Goal: Task Accomplishment & Management: Complete application form

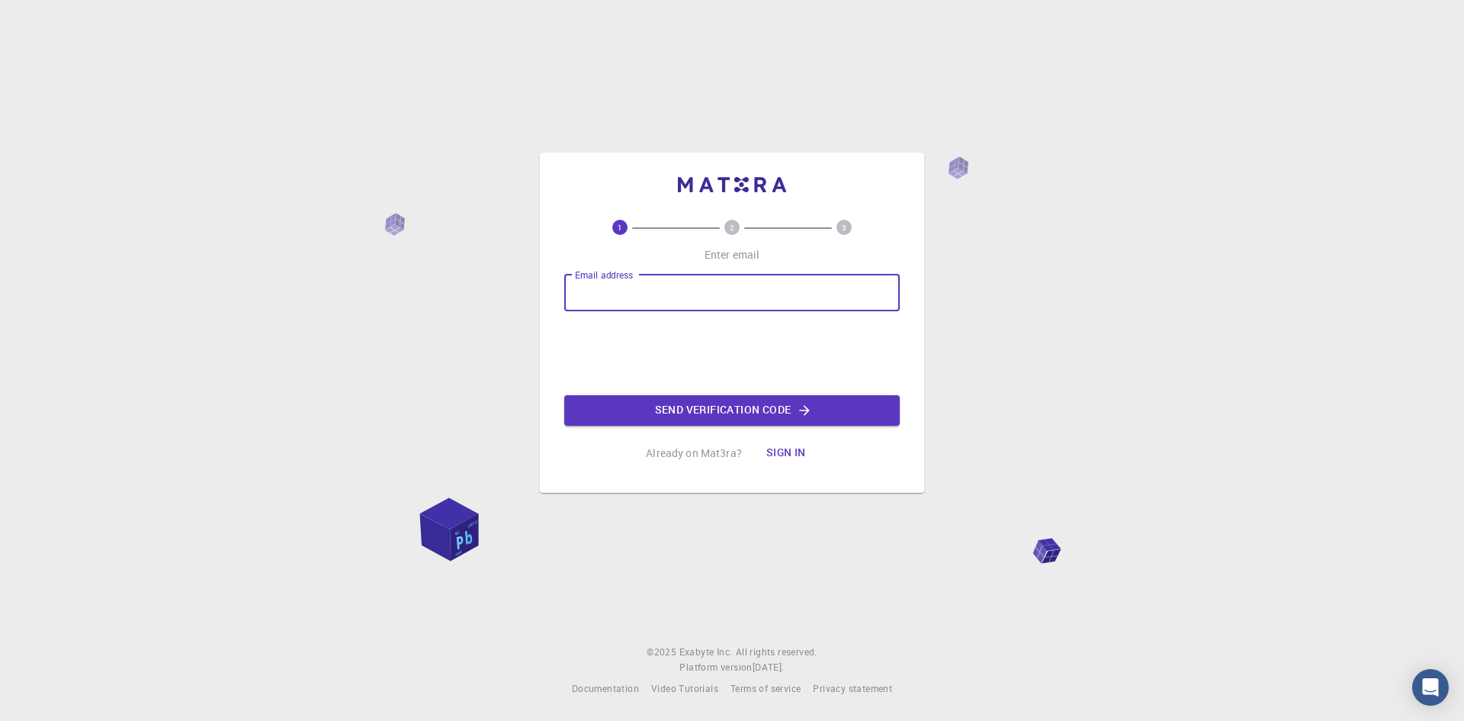
type input "[EMAIL_ADDRESS][DOMAIN_NAME]"
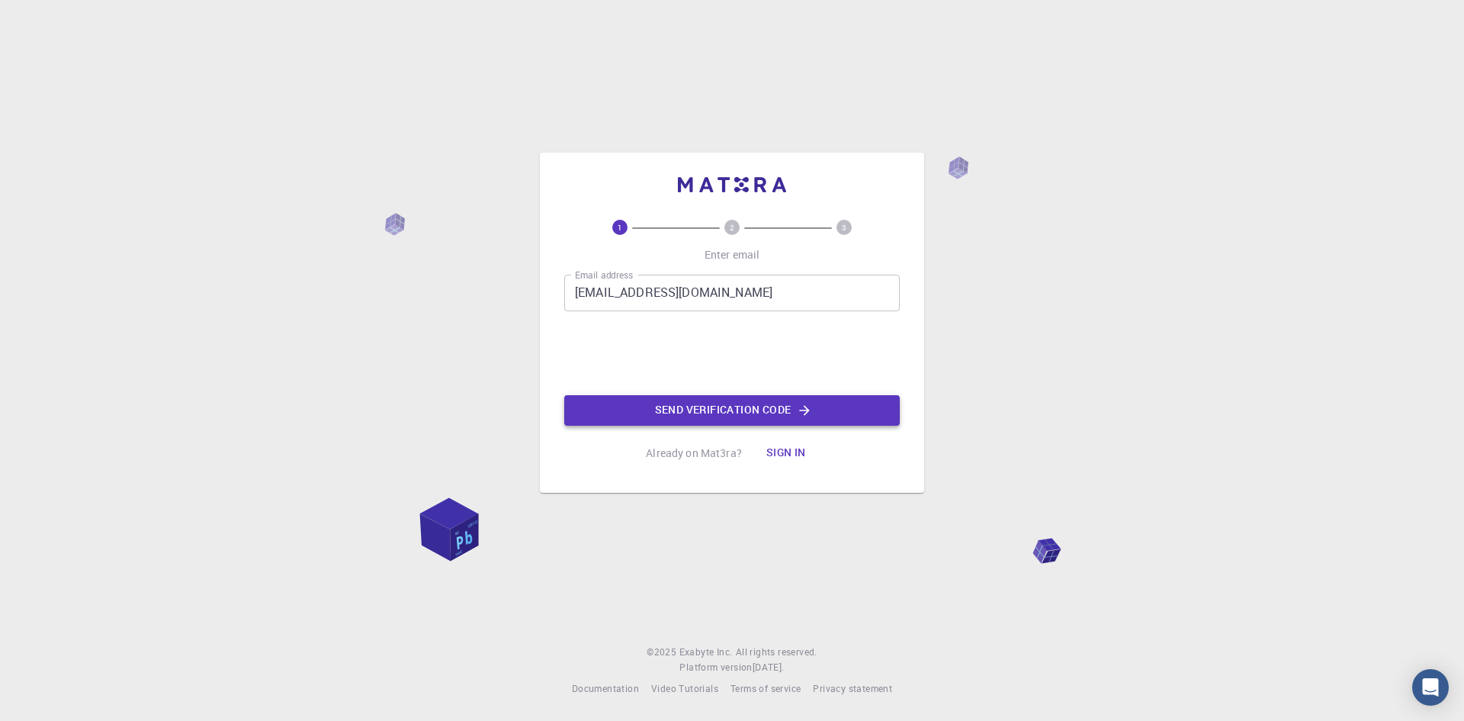
click at [651, 395] on button "Send verification code" at bounding box center [732, 410] width 336 height 31
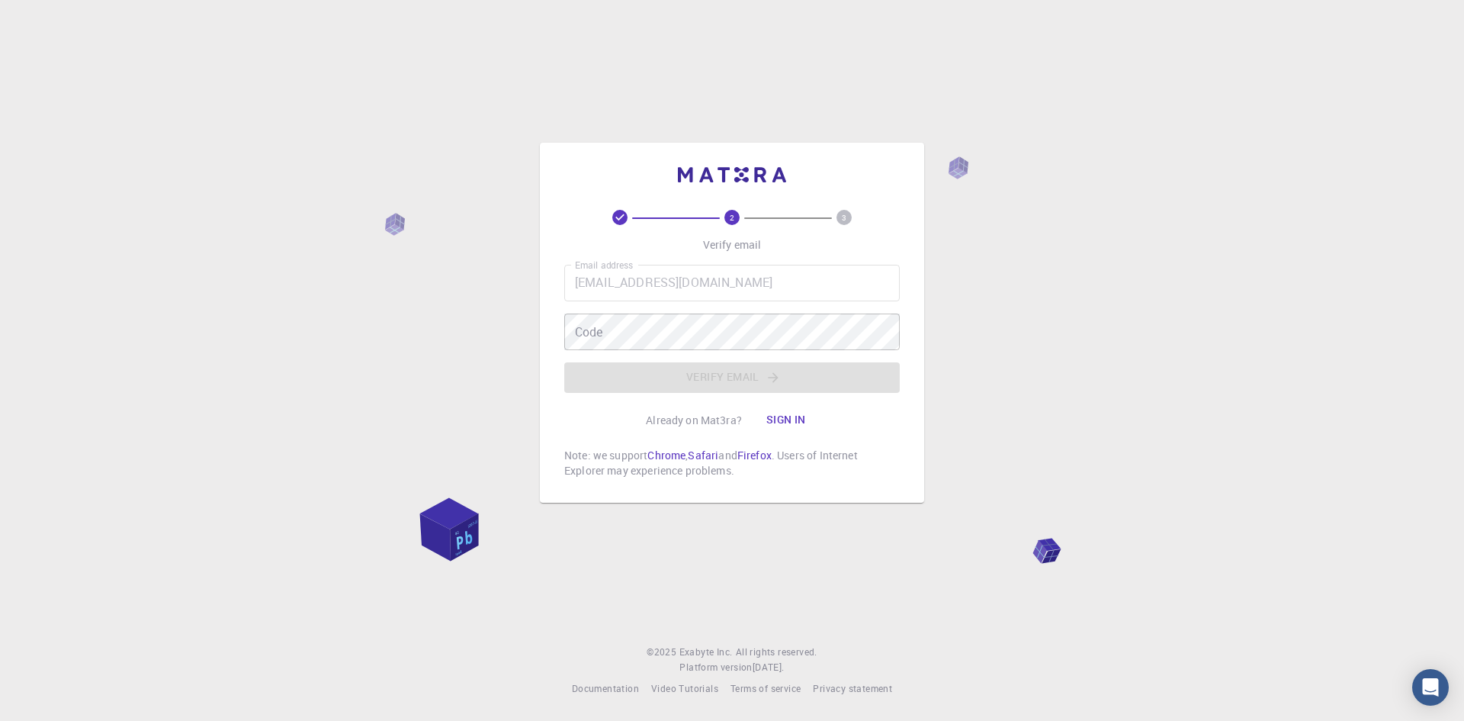
click at [705, 365] on div "Email address [EMAIL_ADDRESS][DOMAIN_NAME] Email address Code Code Verify email" at bounding box center [732, 329] width 336 height 128
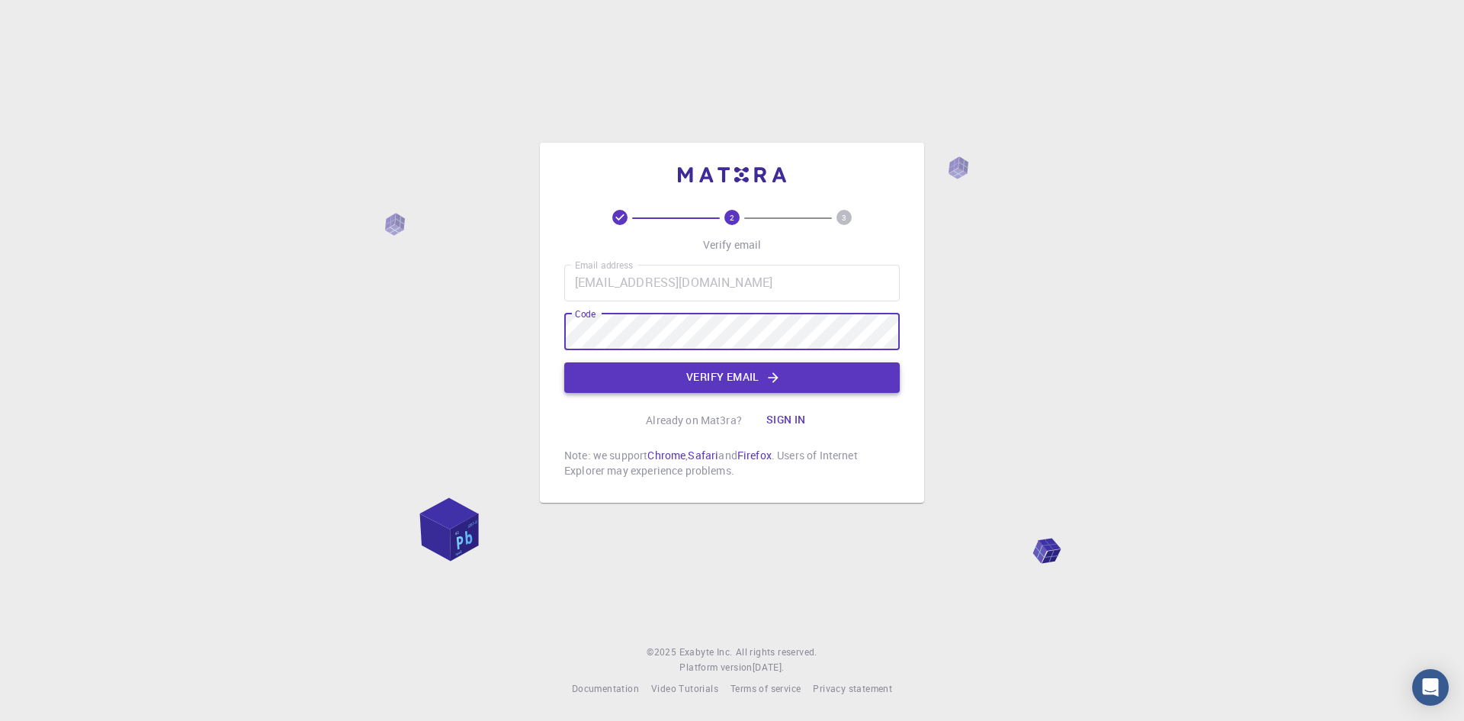
click at [696, 384] on button "Verify email" at bounding box center [732, 377] width 336 height 31
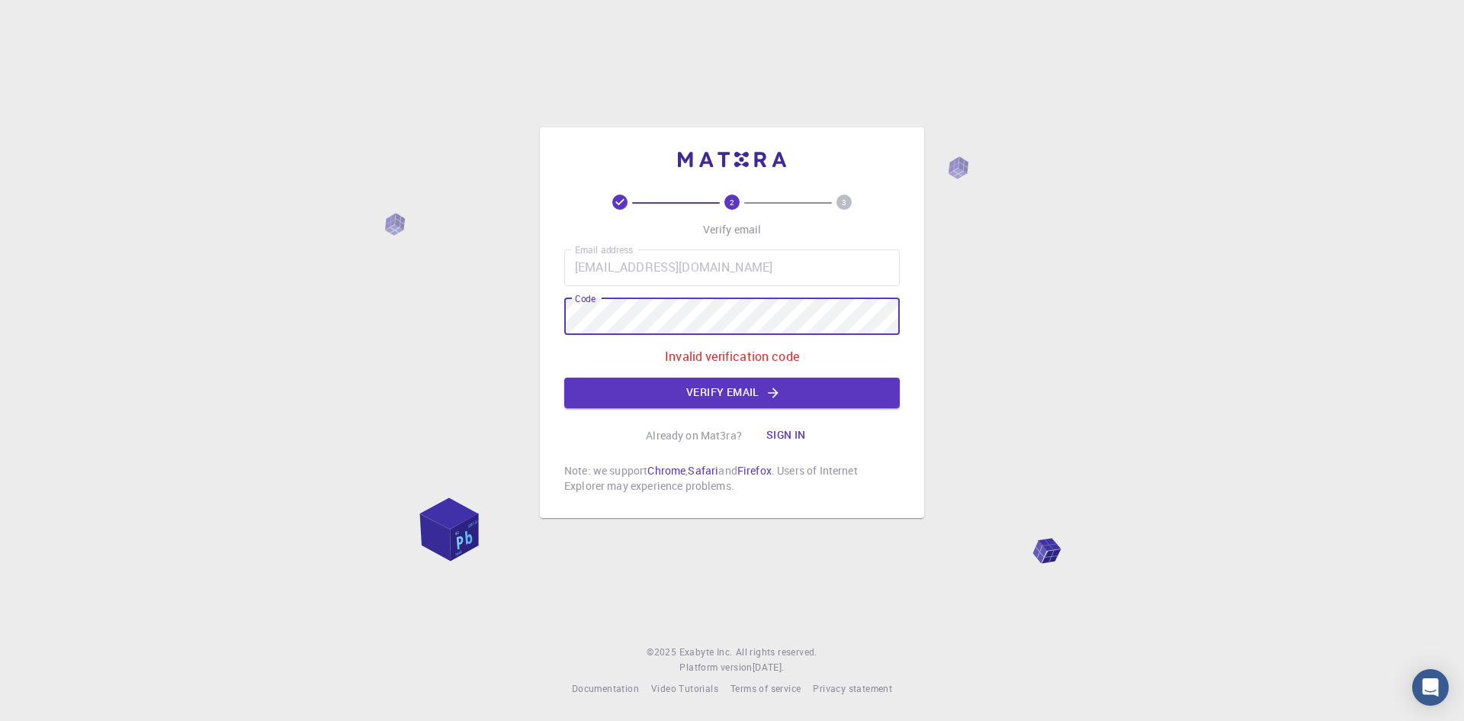
click at [509, 300] on div "2 3 Verify email Email address [EMAIL_ADDRESS][DOMAIN_NAME] Email address Code …" at bounding box center [732, 360] width 1464 height 721
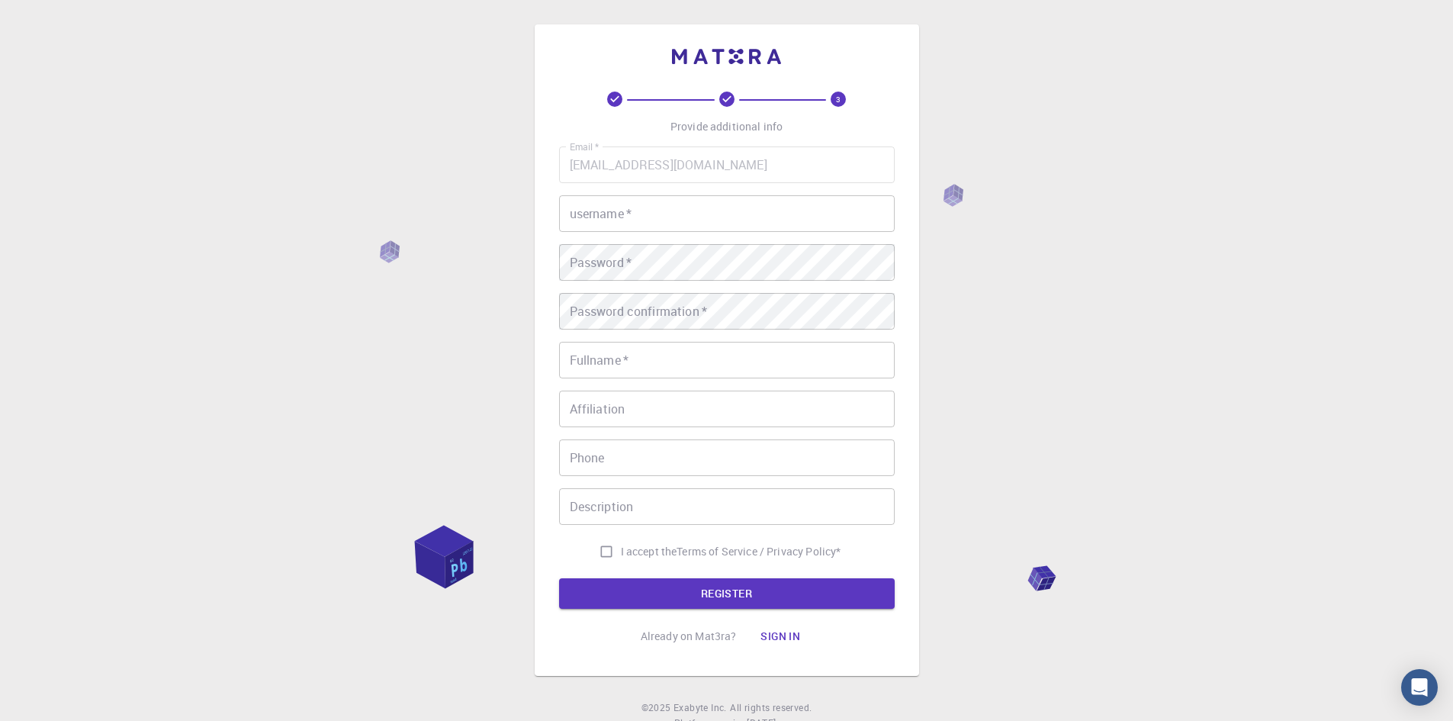
click at [666, 206] on input "username   *" at bounding box center [727, 213] width 336 height 37
type input "Cockroach"
click at [609, 351] on div "Fullname   * Fullname   *" at bounding box center [727, 360] width 336 height 37
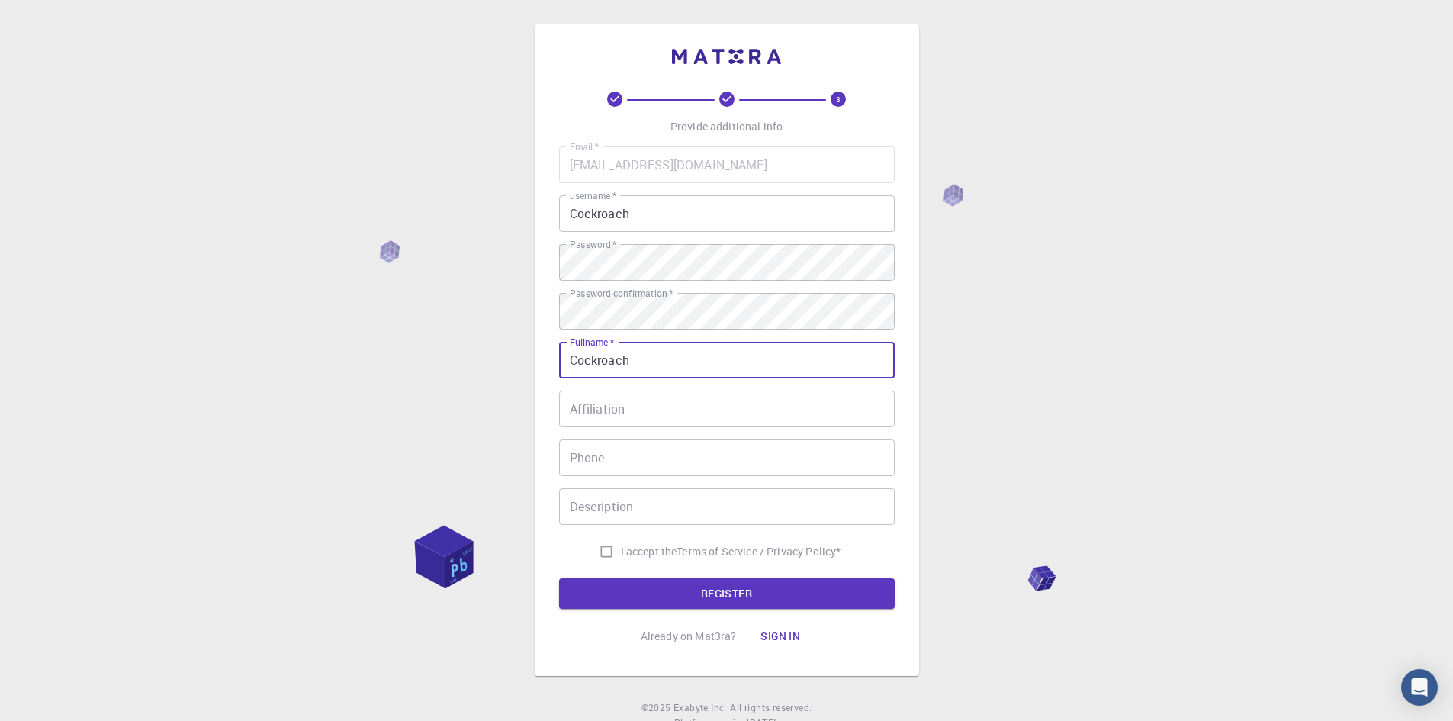
type input "Cockroach"
click at [627, 412] on input "Affiliation" at bounding box center [727, 408] width 336 height 37
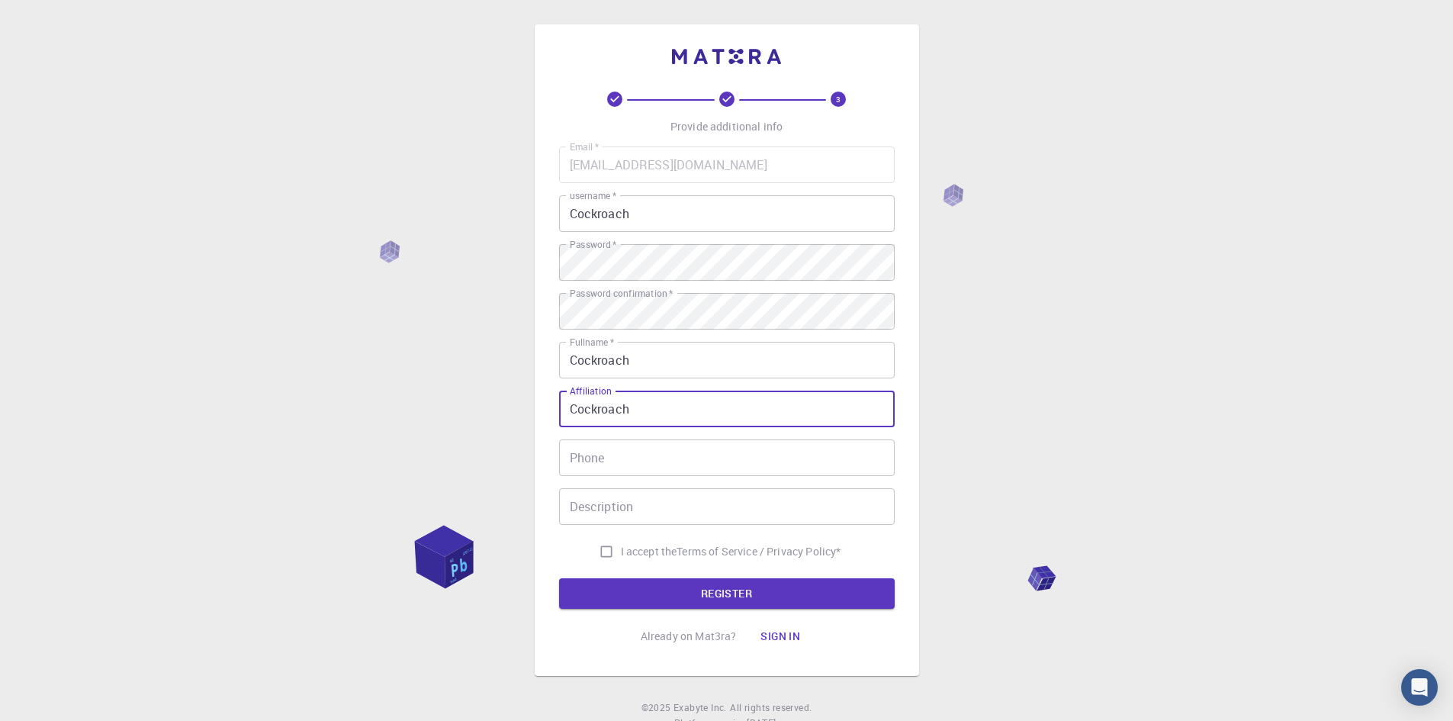
type input "Cockroach"
click at [590, 448] on div "Phone Phone" at bounding box center [727, 457] width 336 height 37
click at [598, 548] on input "I accept the Terms of Service / Privacy Policy *" at bounding box center [606, 551] width 29 height 29
checkbox input "true"
click at [624, 586] on button "REGISTER" at bounding box center [727, 593] width 336 height 31
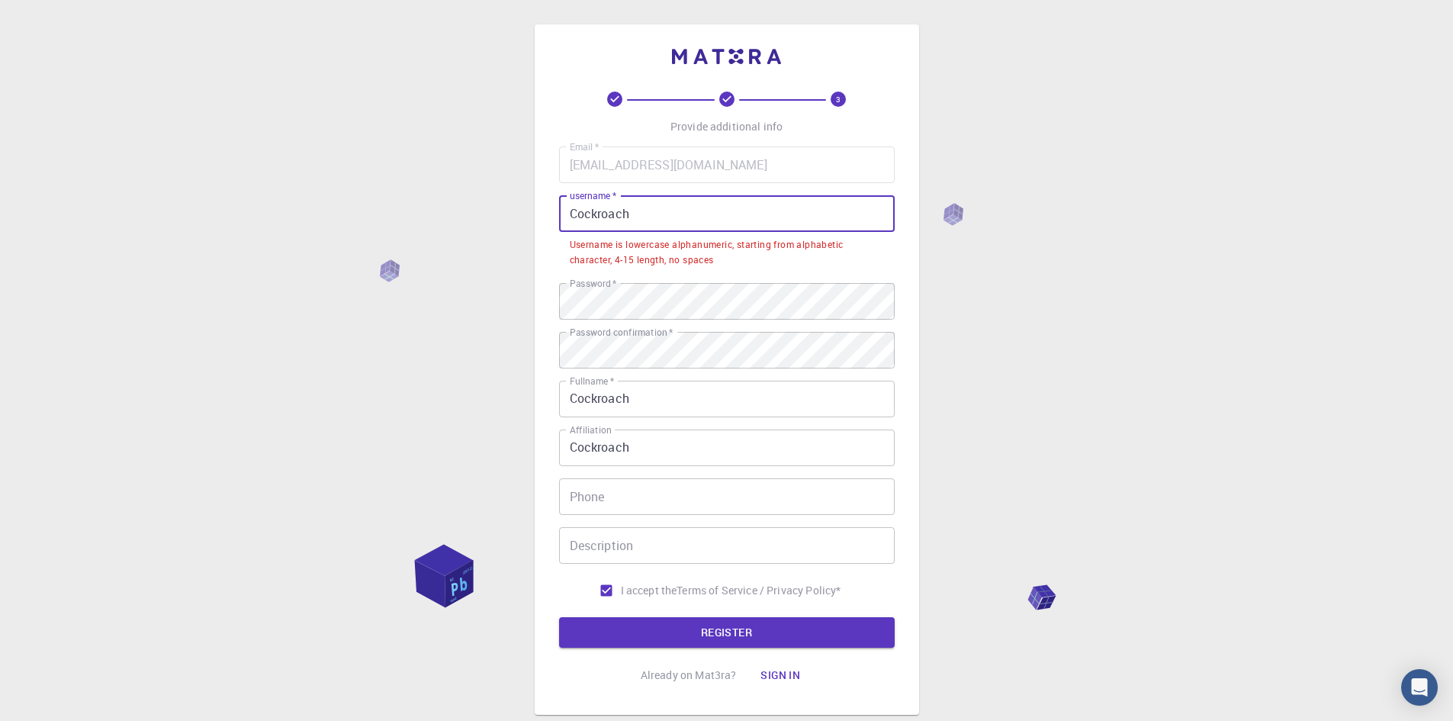
click at [575, 210] on input "Cockroach" at bounding box center [727, 213] width 336 height 37
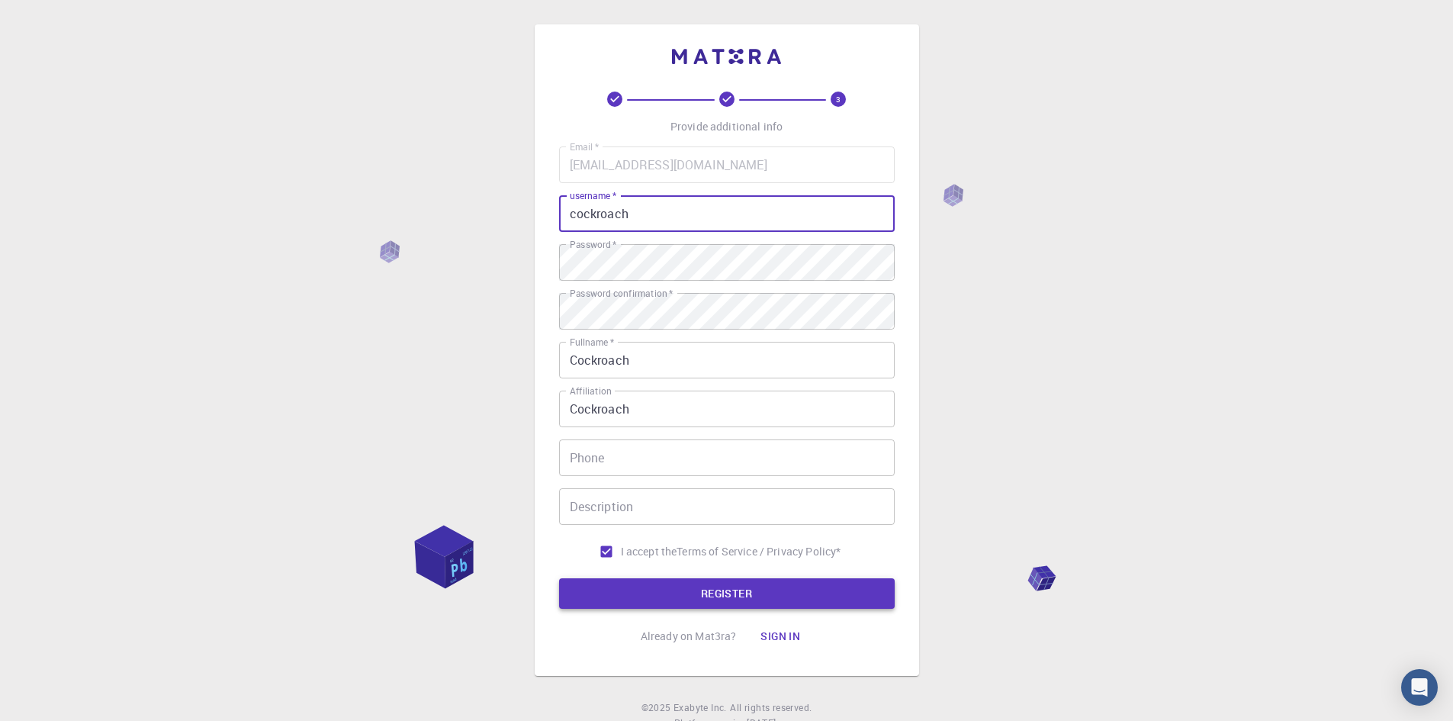
type input "cockroach"
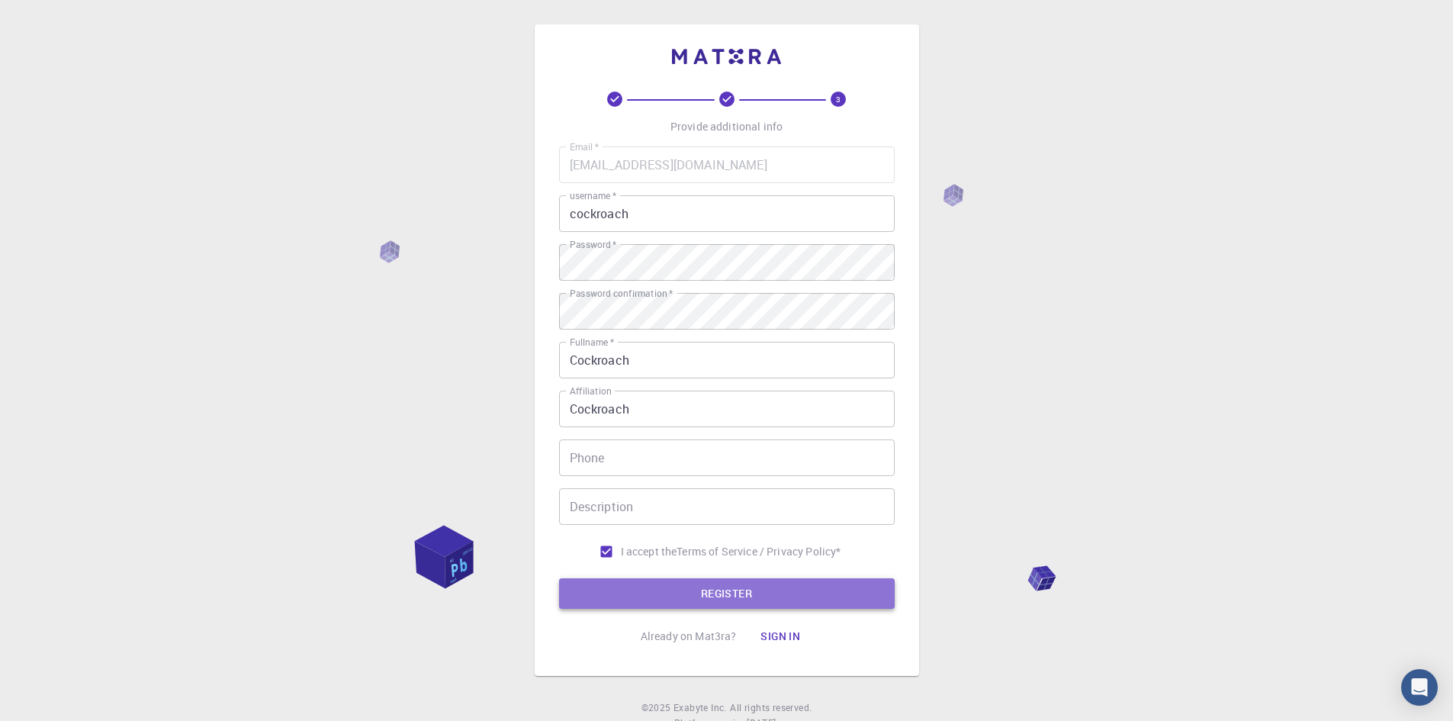
click at [776, 594] on button "REGISTER" at bounding box center [727, 593] width 336 height 31
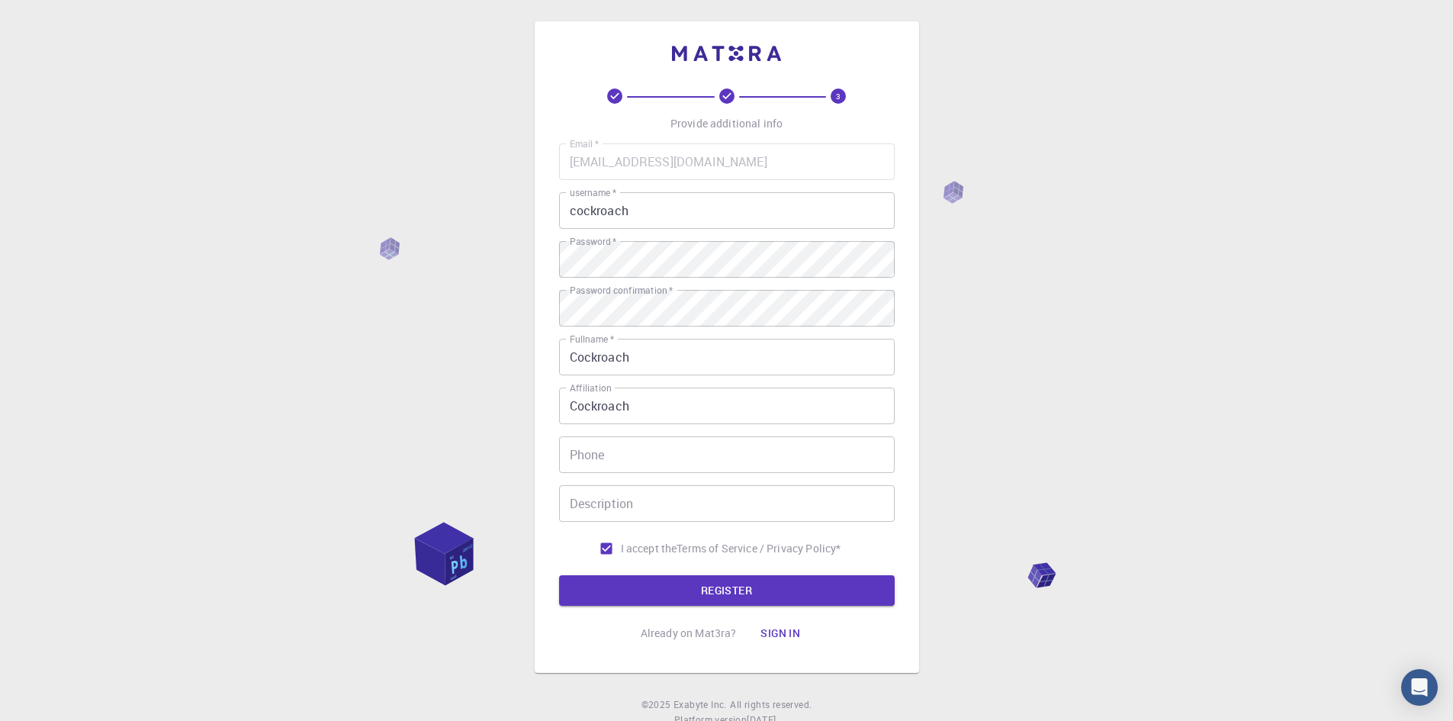
scroll to position [56, 0]
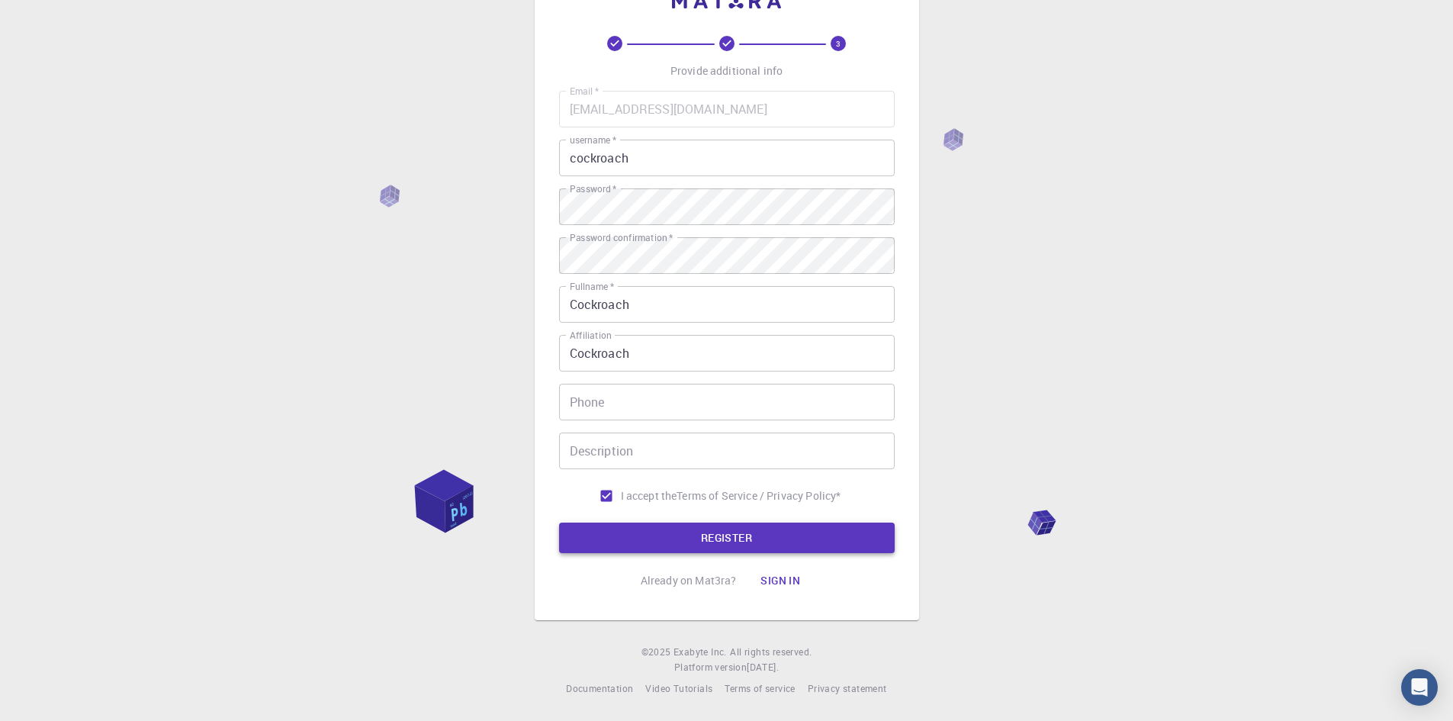
click at [782, 538] on button "REGISTER" at bounding box center [727, 537] width 336 height 31
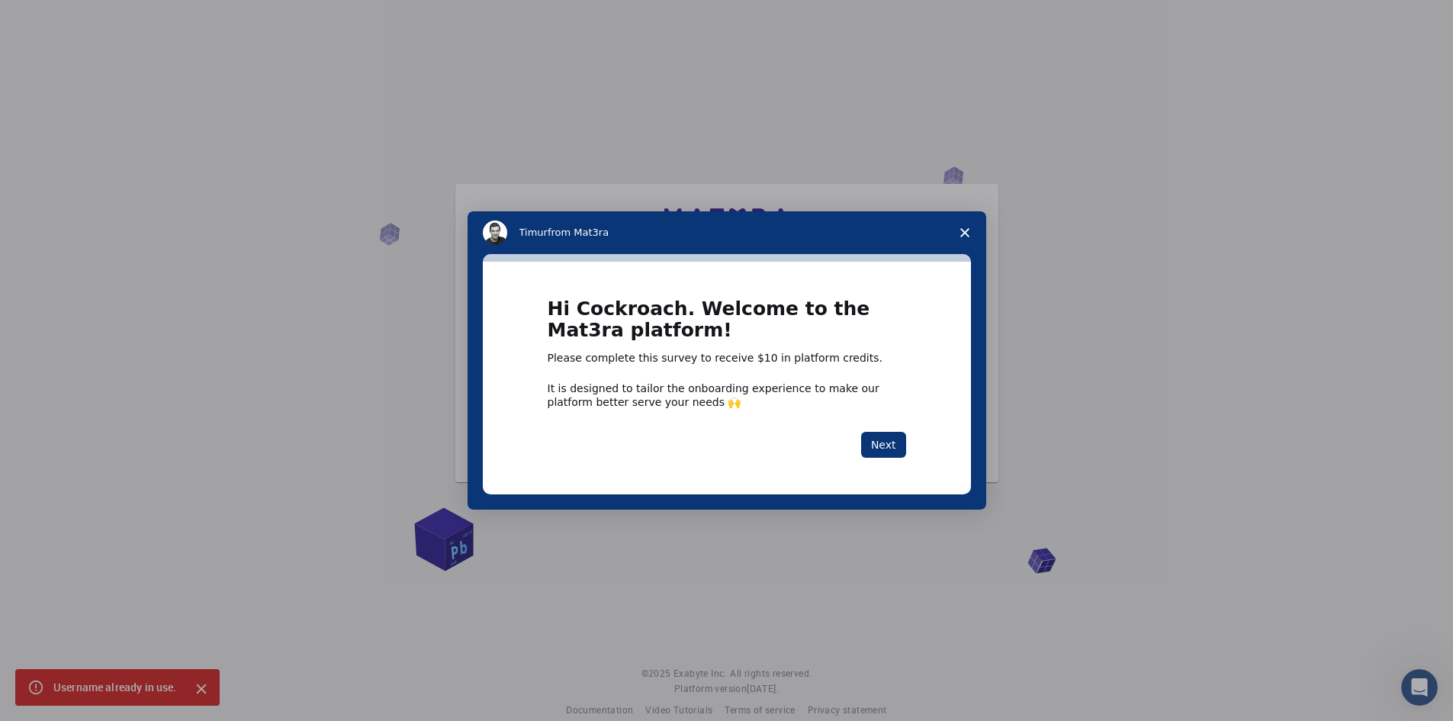
click at [895, 429] on div "Hi Cockroach. Welcome to the Mat3ra platform! Please complete this survey to re…" at bounding box center [727, 377] width 358 height 159
click at [891, 449] on button "Next" at bounding box center [883, 445] width 45 height 26
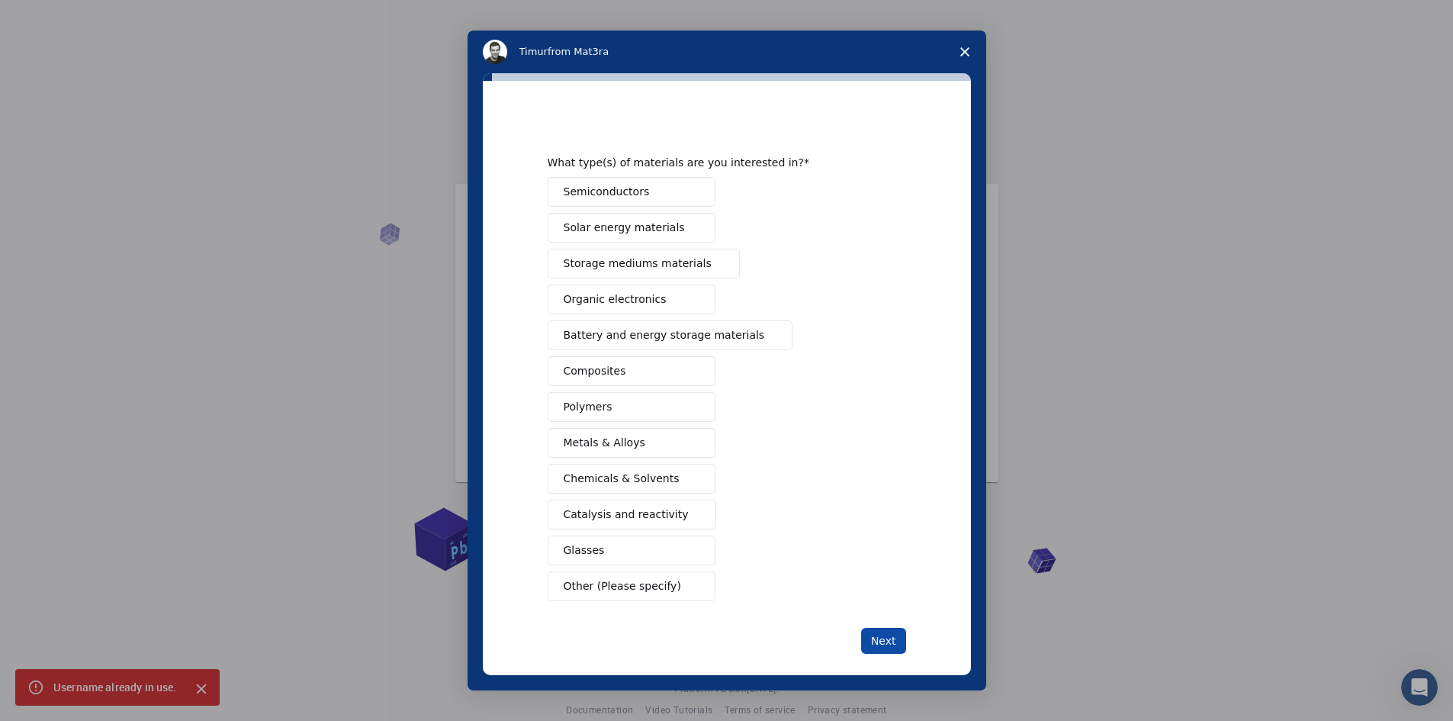
click at [888, 642] on button "Next" at bounding box center [883, 641] width 45 height 26
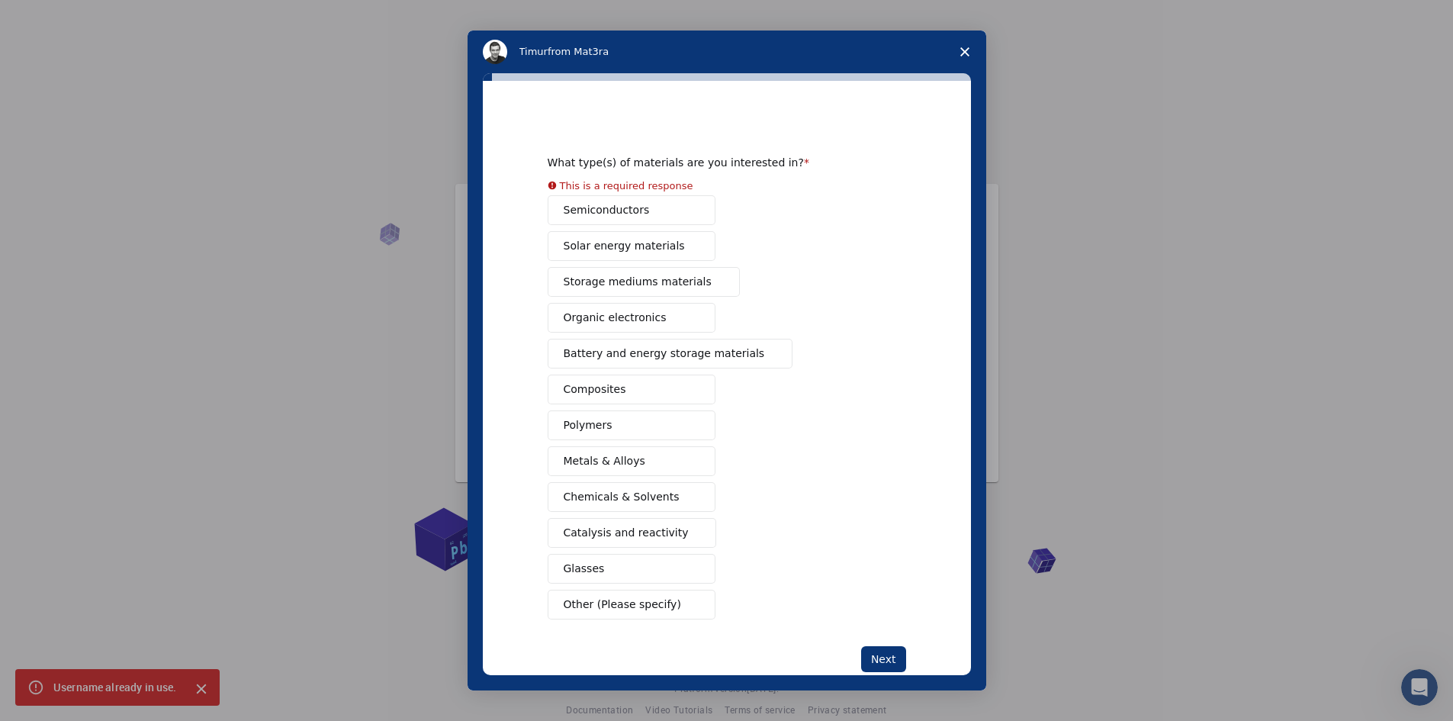
click at [625, 455] on button "Metals & Alloys" at bounding box center [632, 461] width 168 height 30
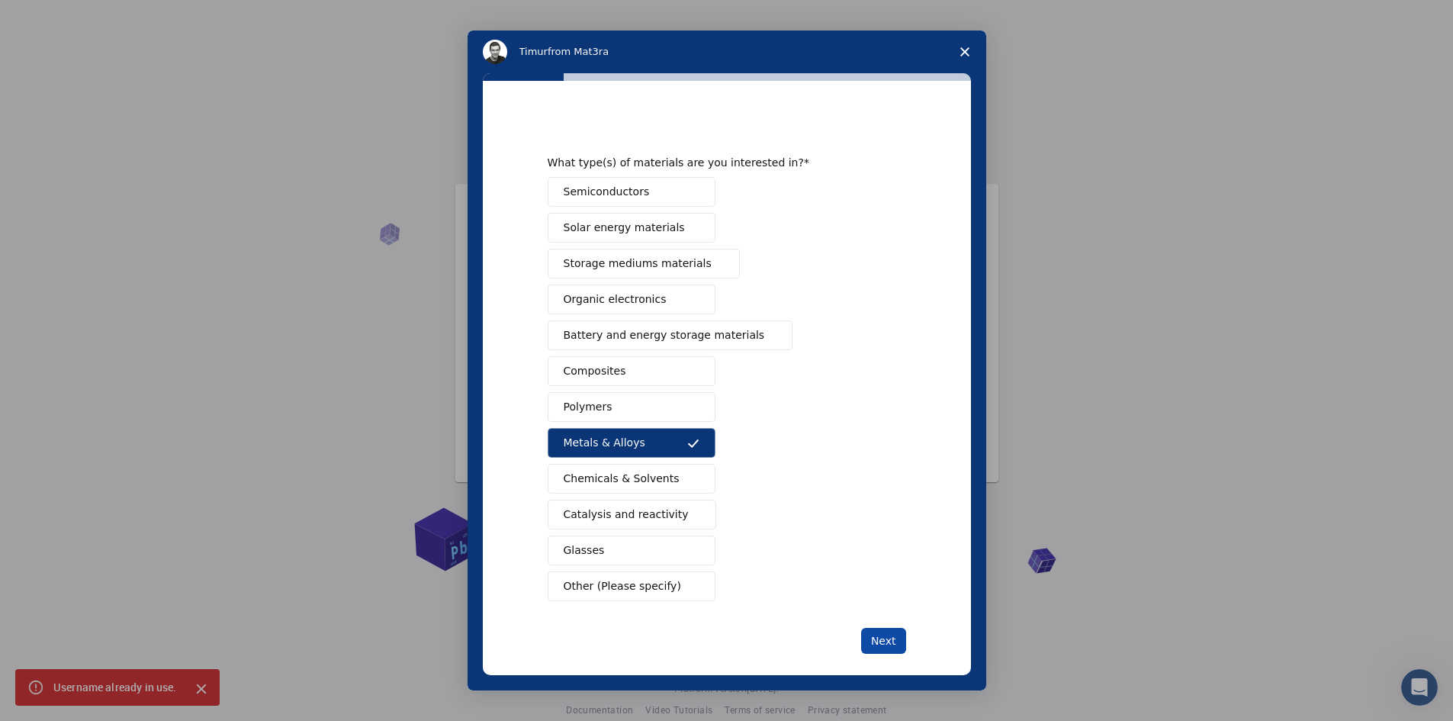
click at [871, 639] on button "Next" at bounding box center [883, 641] width 45 height 26
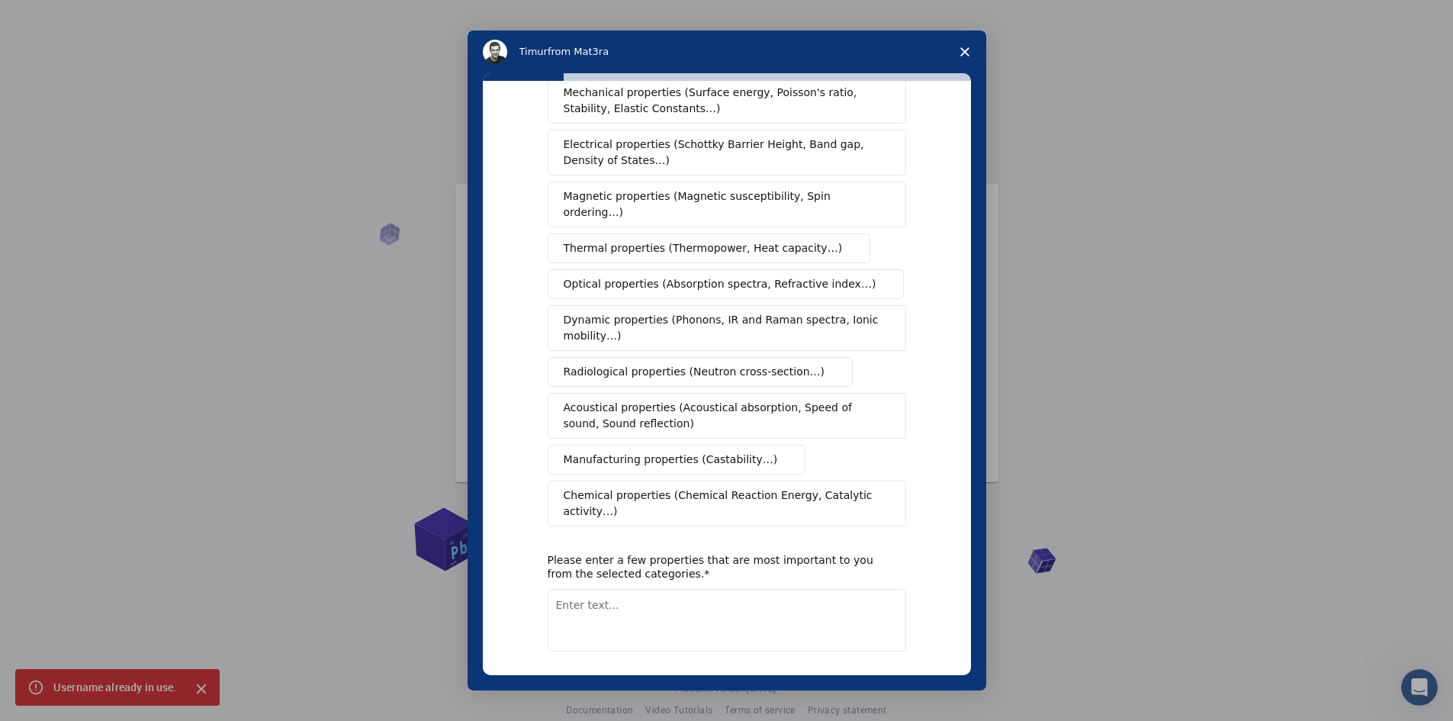
scroll to position [95, 0]
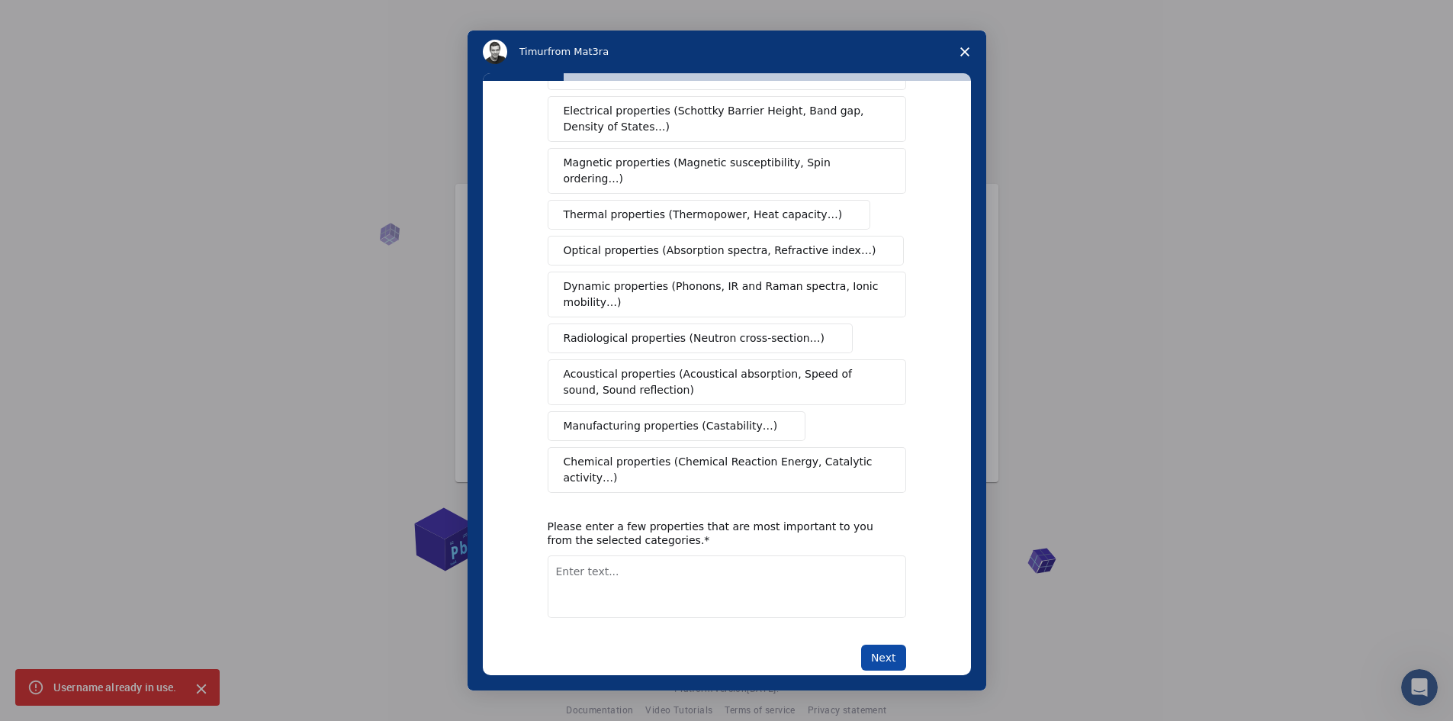
click at [876, 644] on button "Next" at bounding box center [883, 657] width 45 height 26
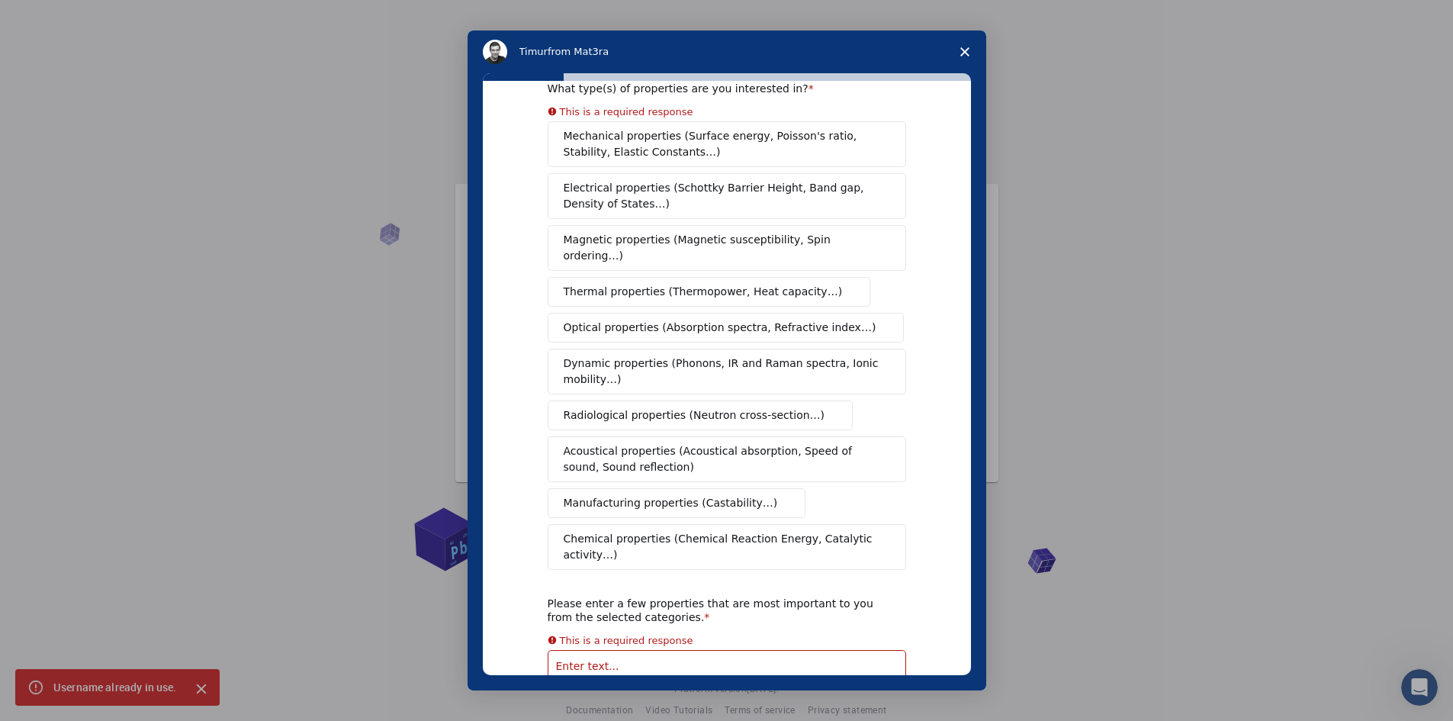
scroll to position [0, 0]
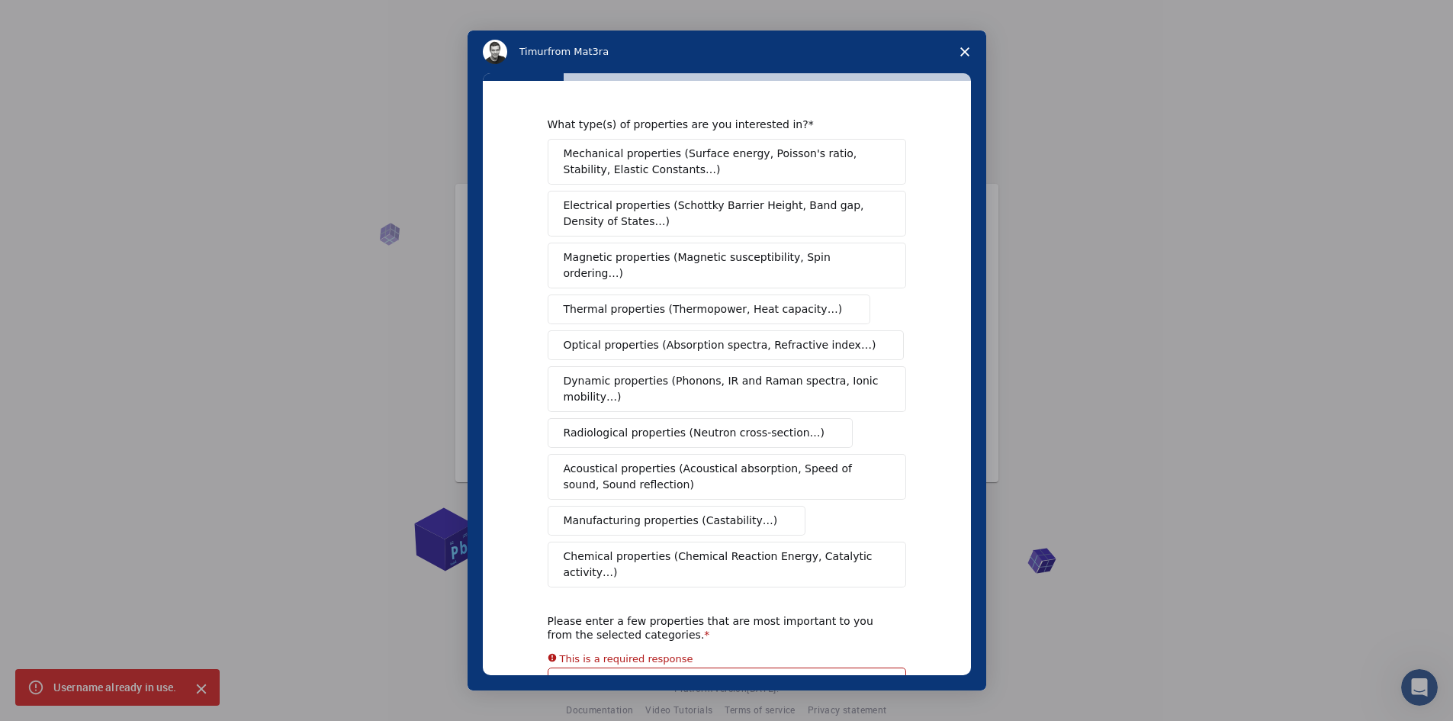
click at [689, 277] on div "Mechanical properties (Surface energy, Poisson's ratio, Stability, Elastic Cons…" at bounding box center [727, 363] width 358 height 448
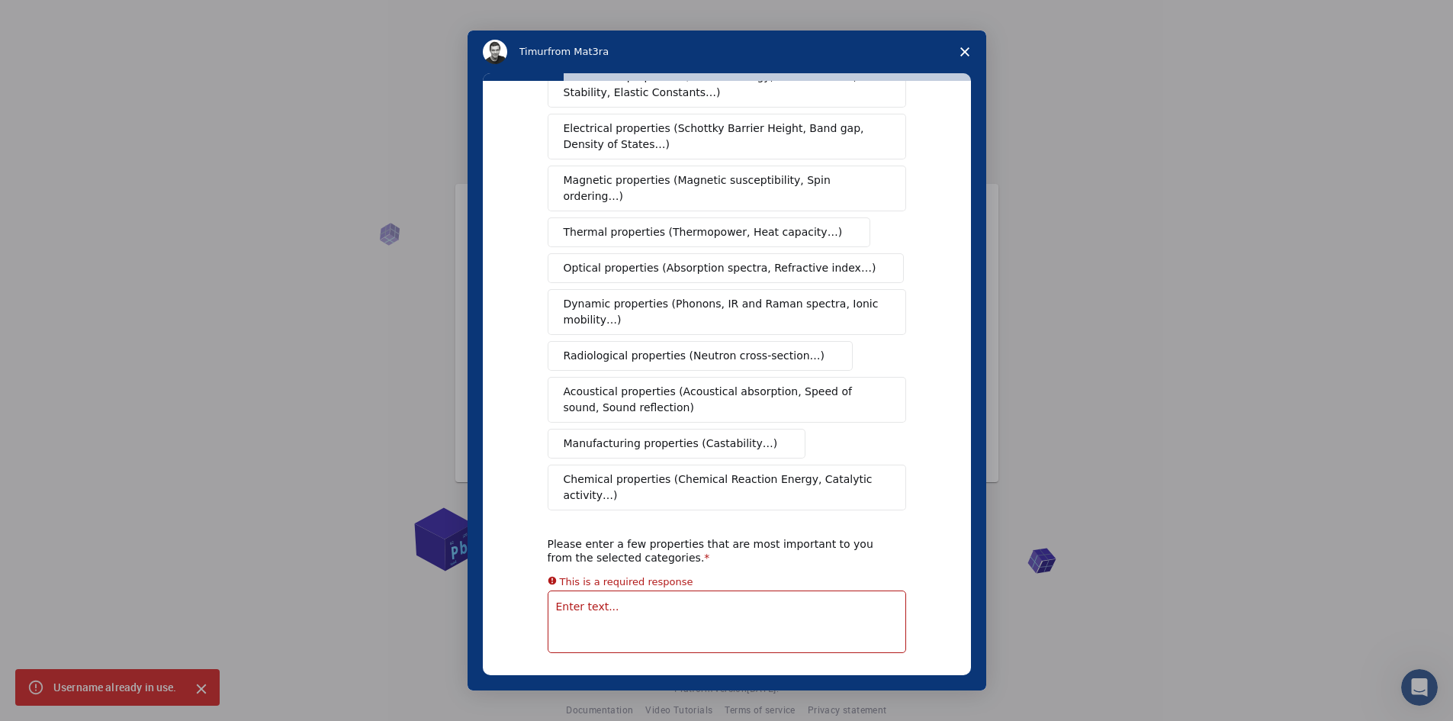
scroll to position [112, 0]
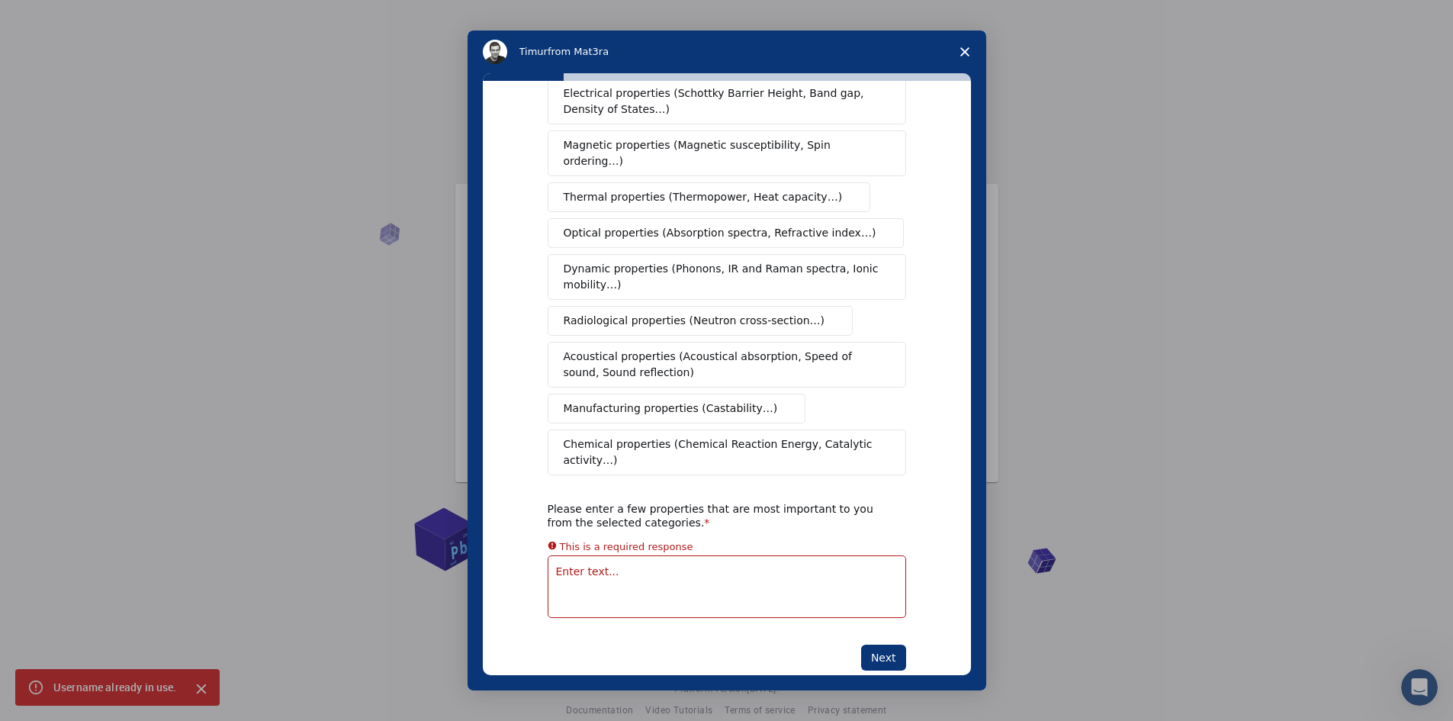
click at [639, 261] on span "Dynamic properties (Phonons, IR and Raman spectra, Ionic mobility…)" at bounding box center [722, 277] width 317 height 32
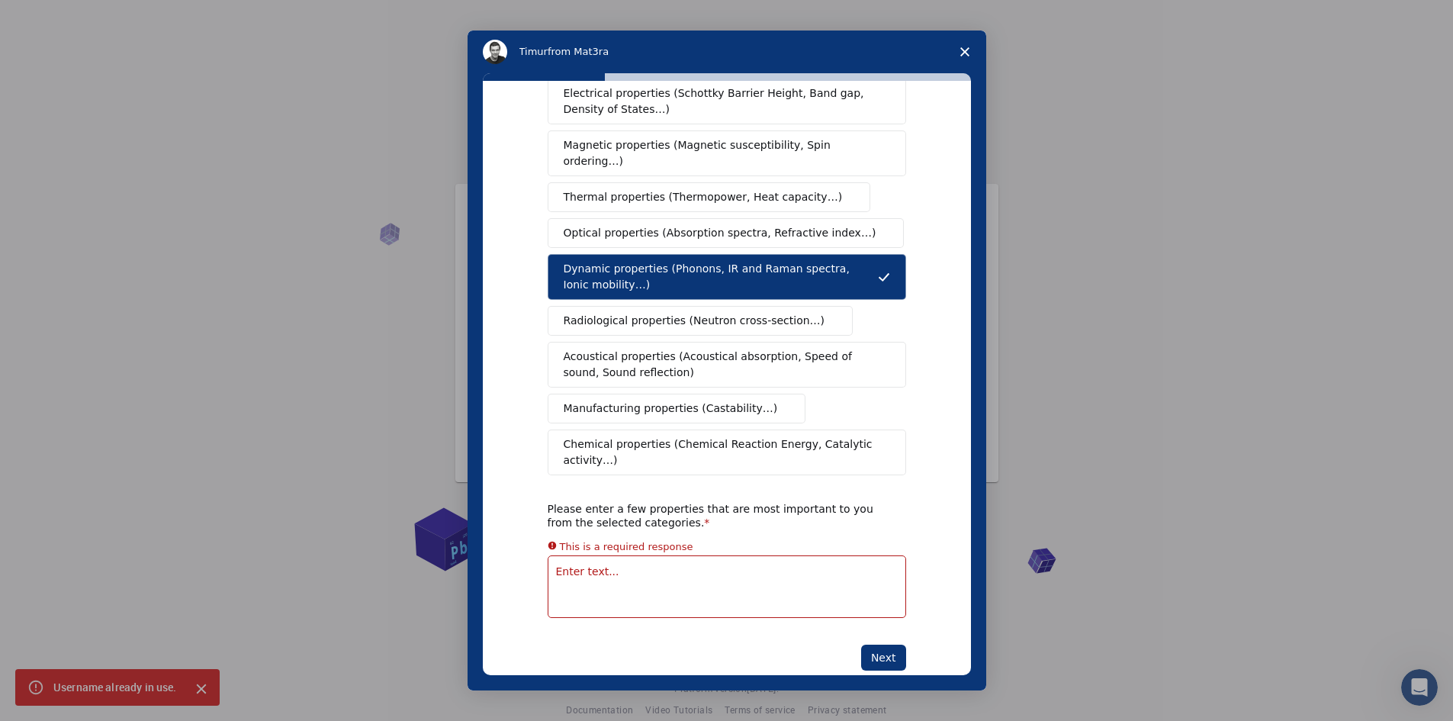
click at [885, 639] on div "What type(s) of properties are you interested in? Mechanical properties (Surfac…" at bounding box center [727, 378] width 488 height 594
click at [962, 53] on polygon "Close survey" at bounding box center [964, 51] width 9 height 9
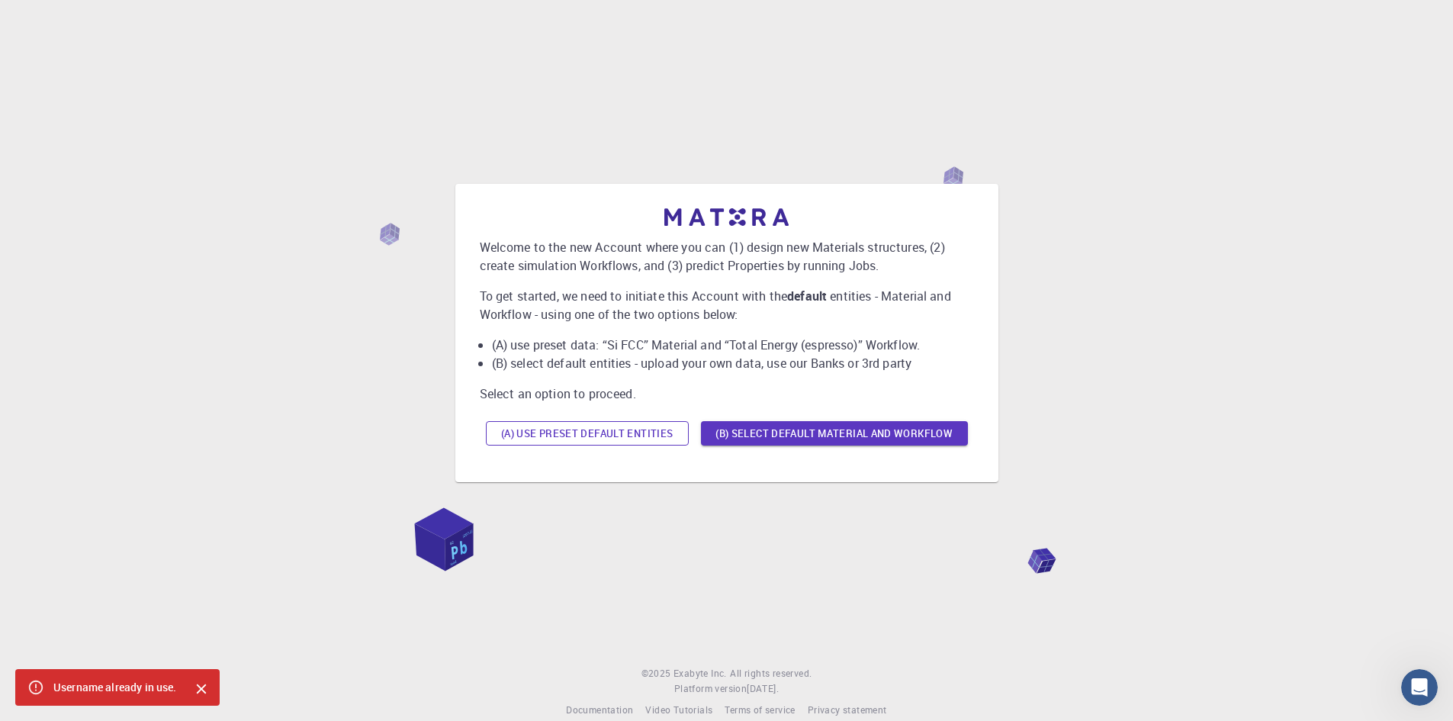
click at [583, 433] on button "(A) Use preset default entities" at bounding box center [587, 433] width 203 height 24
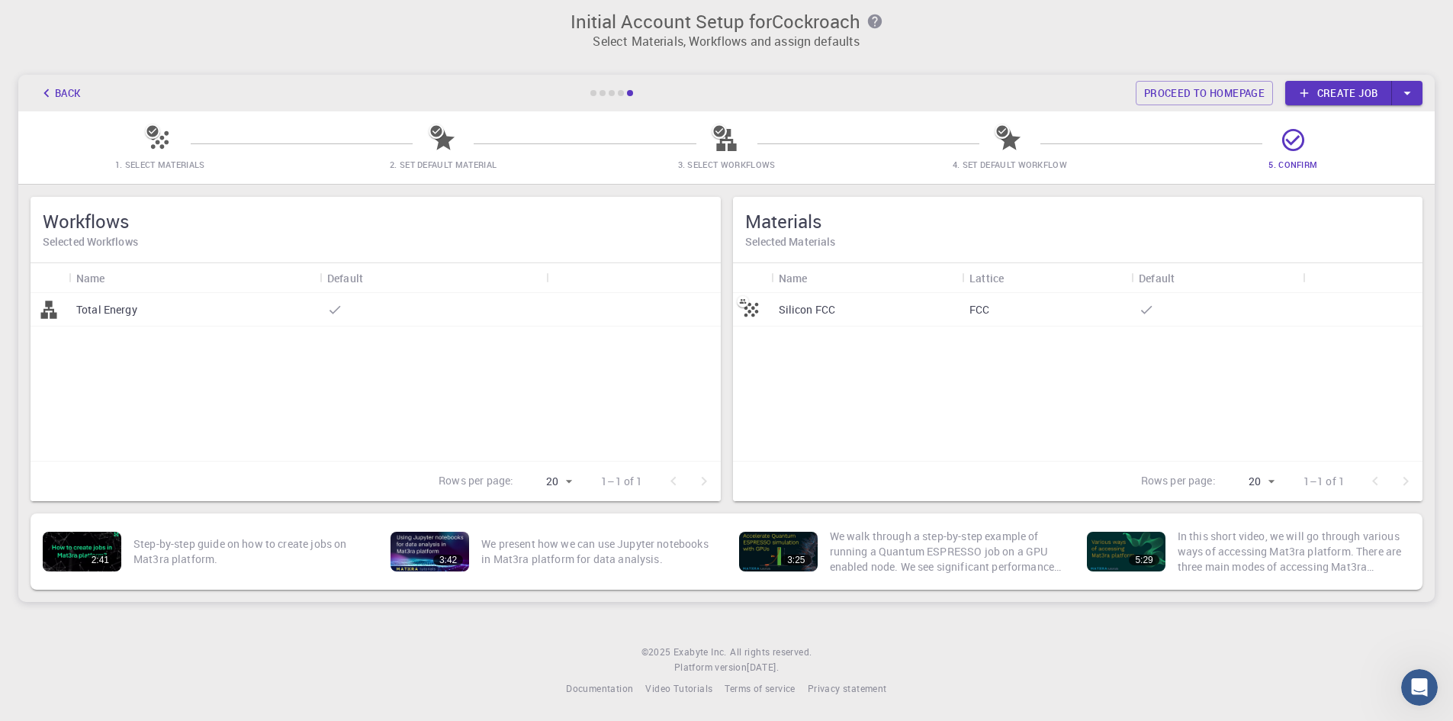
scroll to position [0, 0]
